Goal: Task Accomplishment & Management: Manage account settings

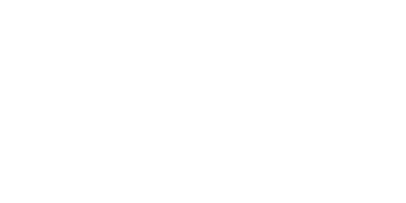
click at [382, 0] on html at bounding box center [203, 0] width 406 height 0
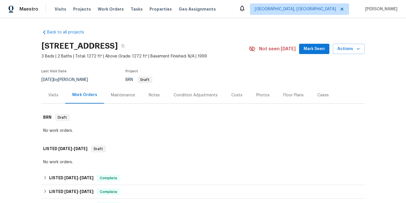
click at [313, 50] on span "Mark Seen" at bounding box center [314, 48] width 21 height 7
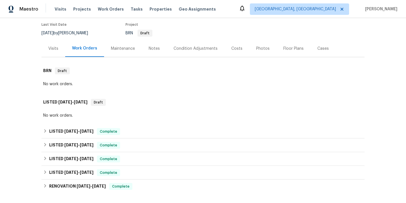
scroll to position [55, 0]
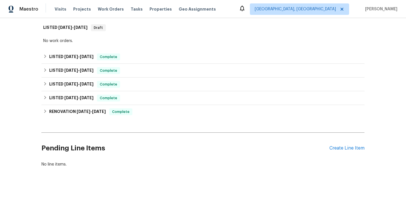
scroll to position [128, 0]
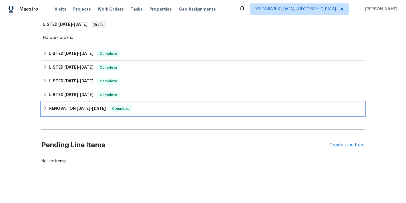
click at [87, 108] on h6 "RENOVATION 10/5/22 - 5/17/23" at bounding box center [77, 108] width 57 height 7
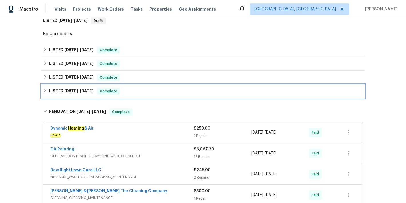
click at [83, 94] on h6 "LISTED 1/12/23 - 1/12/23" at bounding box center [71, 91] width 44 height 7
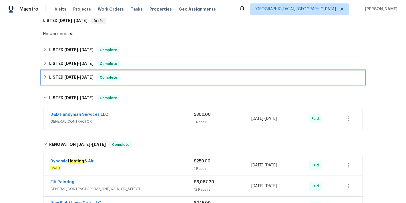
click at [80, 81] on h6 "LISTED 1/18/23 - 1/18/23" at bounding box center [71, 77] width 44 height 7
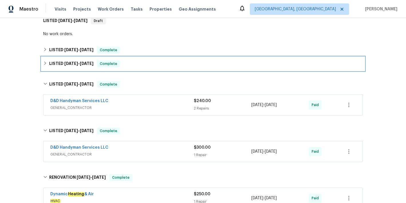
click at [74, 67] on h6 "LISTED 1/23/23 - 1/23/23" at bounding box center [71, 63] width 44 height 7
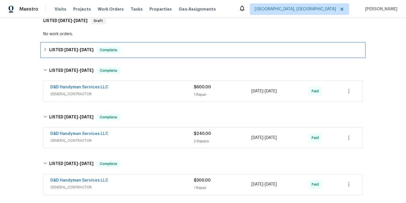
click at [72, 51] on span "1/23/23" at bounding box center [71, 50] width 14 height 4
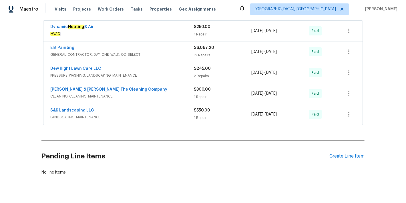
scroll to position [393, 0]
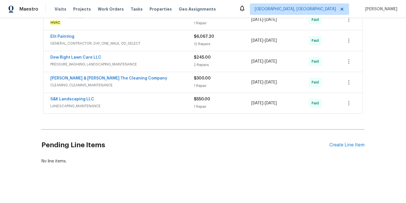
click at [173, 103] on span "LANDSCAPING_MAINTENANCE" at bounding box center [122, 106] width 144 height 6
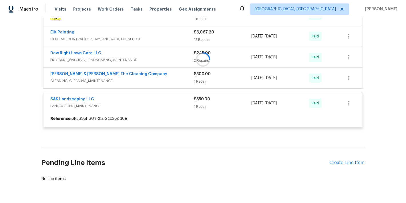
scroll to position [372, 0]
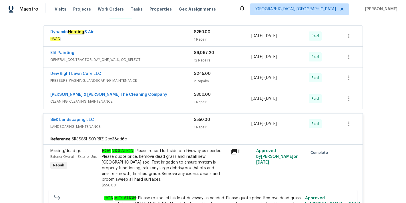
click at [176, 100] on span "CLEANING, CLEANING_MAINTENANCE" at bounding box center [122, 102] width 144 height 6
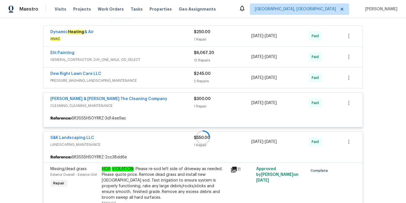
scroll to position [354, 0]
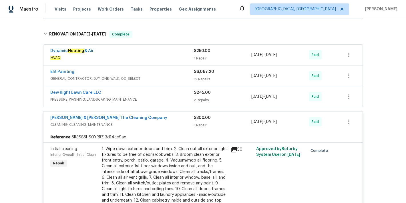
click at [177, 100] on span "PRESSURE_WASHING, LANDSCAPING_MAINTENANCE" at bounding box center [122, 100] width 144 height 6
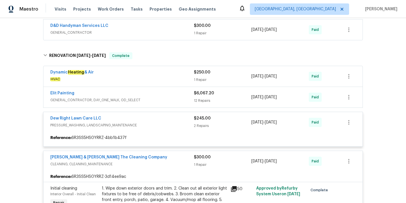
scroll to position [329, 0]
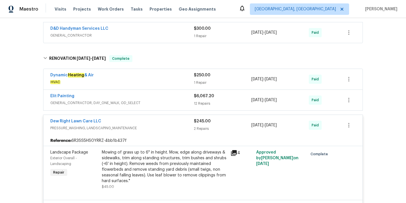
click at [175, 101] on span "GENERAL_CONTRACTOR, DAY_ONE_WALK, OD_SELECT" at bounding box center [122, 103] width 144 height 6
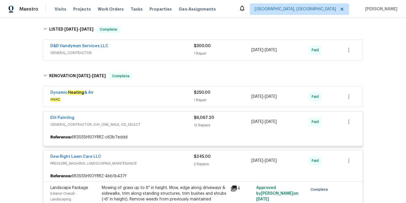
scroll to position [309, 0]
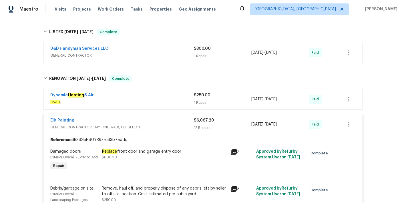
click at [176, 100] on span "HVAC" at bounding box center [122, 102] width 144 height 6
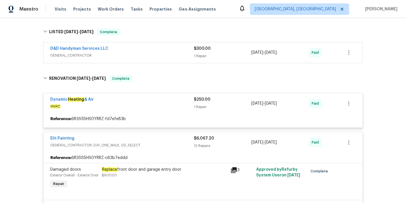
scroll to position [288, 0]
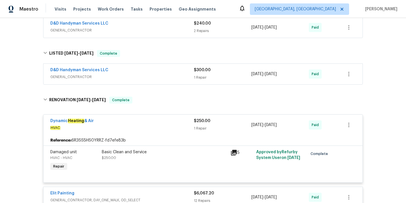
click at [185, 76] on span "GENERAL_CONTRACTOR" at bounding box center [122, 77] width 144 height 6
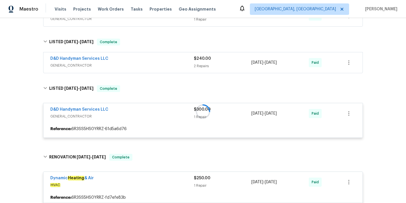
scroll to position [251, 0]
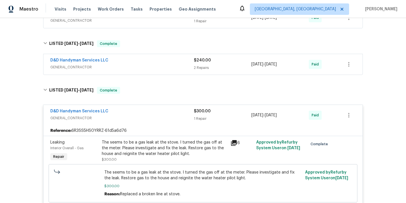
click at [182, 64] on span "GENERAL_CONTRACTOR" at bounding box center [122, 67] width 144 height 6
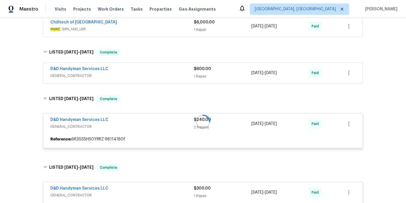
scroll to position [195, 0]
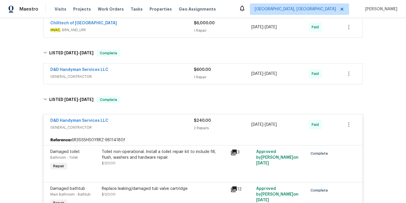
click at [183, 73] on div "D&D Handyman Services LLC" at bounding box center [122, 70] width 144 height 7
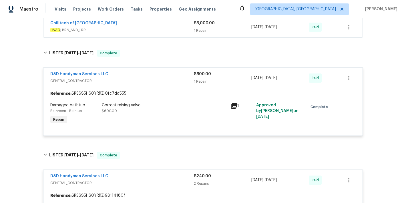
scroll to position [167, 0]
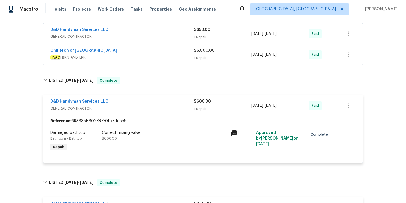
click at [174, 60] on span "HVAC , BRN_AND_LRR" at bounding box center [122, 58] width 144 height 6
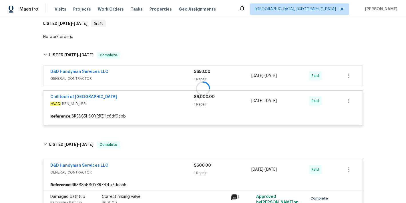
scroll to position [125, 0]
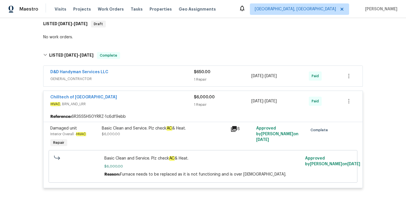
click at [179, 77] on span "GENERAL_CONTRACTOR" at bounding box center [122, 79] width 144 height 6
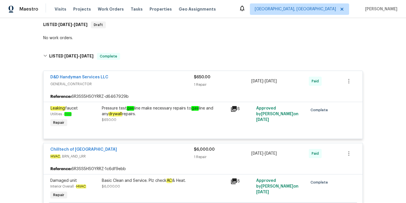
scroll to position [467, 0]
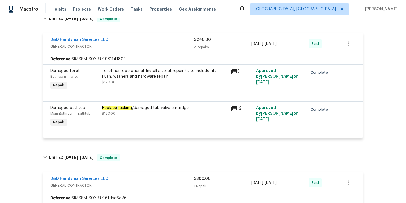
click at [148, 109] on div "Replace leaking /damaged tub valve cartridge" at bounding box center [164, 108] width 125 height 6
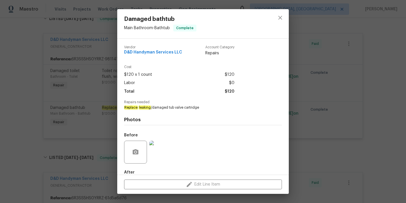
click at [158, 106] on span "Replace leaking /damaged tub valve cartridge" at bounding box center [195, 107] width 142 height 5
copy span "Replace leaking /damaged tub valve cartridge"
click at [382, 66] on div "Damaged bathtub Main Bathroom - Bathtub Complete Vendor D&D Handyman Services L…" at bounding box center [203, 101] width 406 height 203
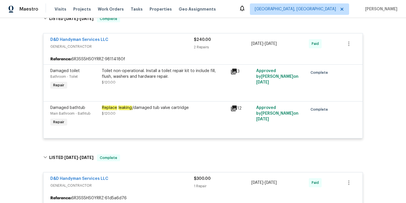
scroll to position [570, 0]
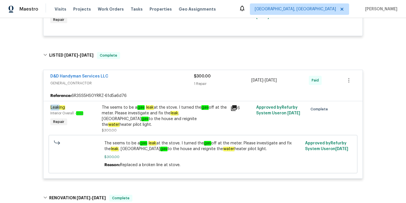
click at [365, 53] on div "Back to all projects 3367 Volley Dr, Jacksonville, FL 32277 3 Beds | 2 Baths | …" at bounding box center [203, 110] width 406 height 185
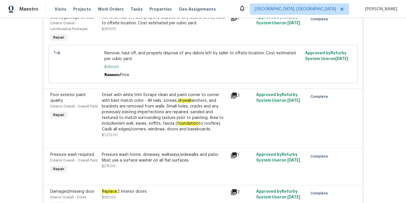
scroll to position [1143, 0]
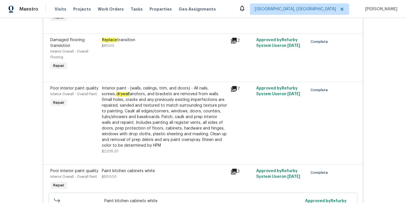
click at [367, 114] on div "Back to all projects 3367 Volley Dr, Jacksonville, FL 32277 3 Beds | 2 Baths | …" at bounding box center [203, 110] width 406 height 185
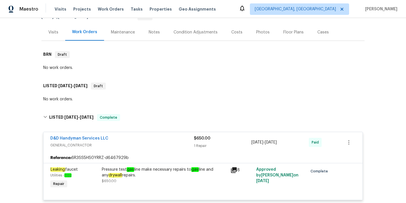
scroll to position [0, 0]
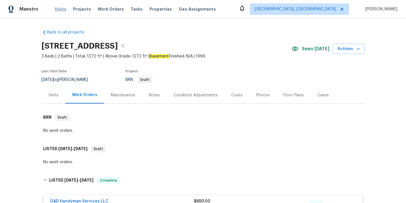
click at [58, 9] on span "Visits" at bounding box center [61, 9] width 12 height 6
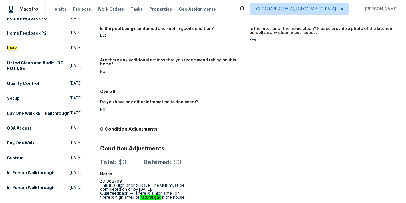
scroll to position [213, 0]
click at [22, 170] on h5 "In-Person Walkthrough" at bounding box center [31, 173] width 48 height 6
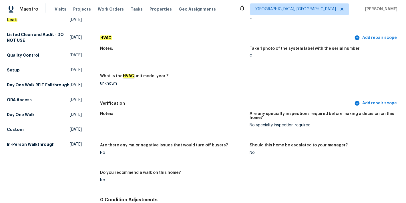
scroll to position [233, 0]
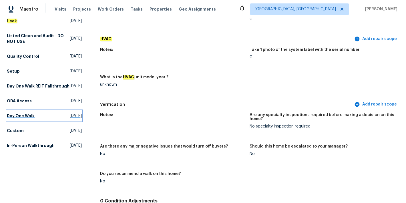
click at [23, 119] on h5 "Day One Walk" at bounding box center [21, 116] width 28 height 6
